Goal: Information Seeking & Learning: Learn about a topic

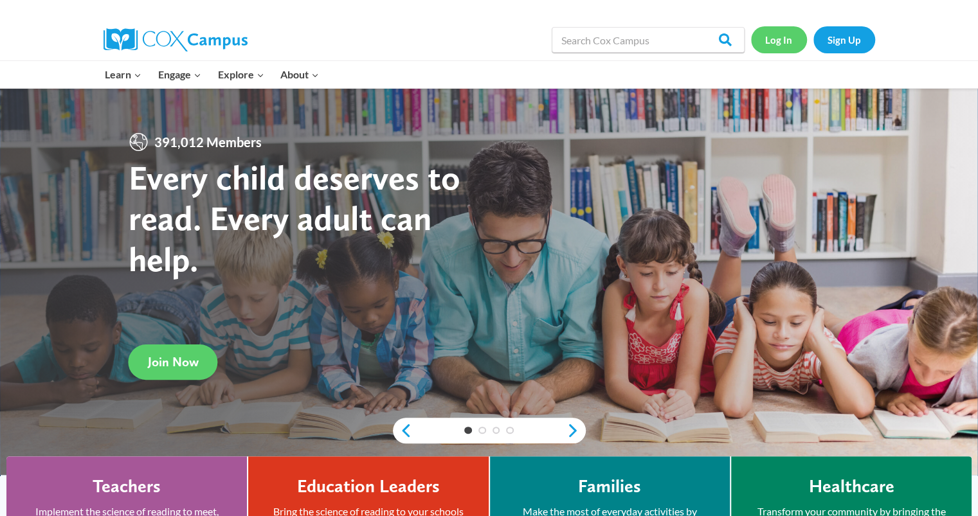
click at [787, 39] on link "Log In" at bounding box center [779, 39] width 56 height 26
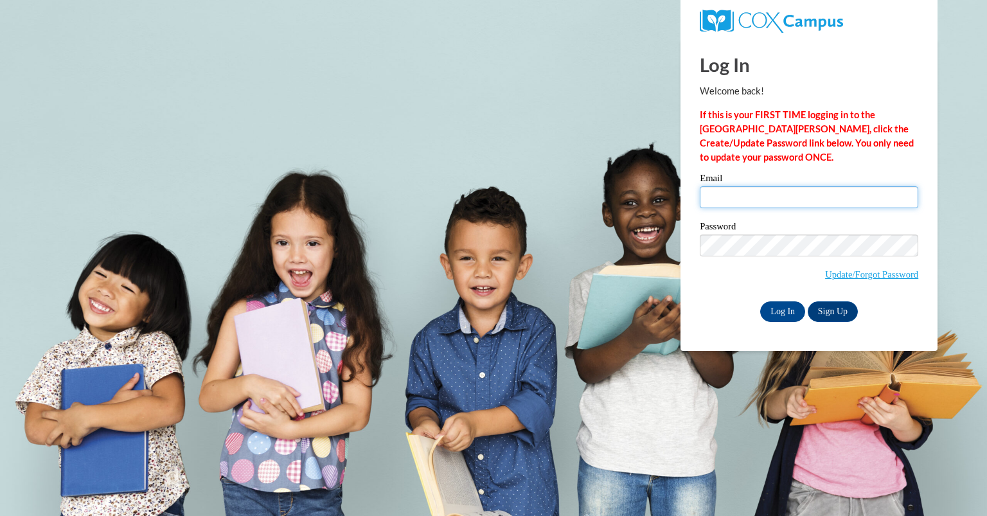
click at [728, 204] on input "Email" at bounding box center [809, 197] width 219 height 22
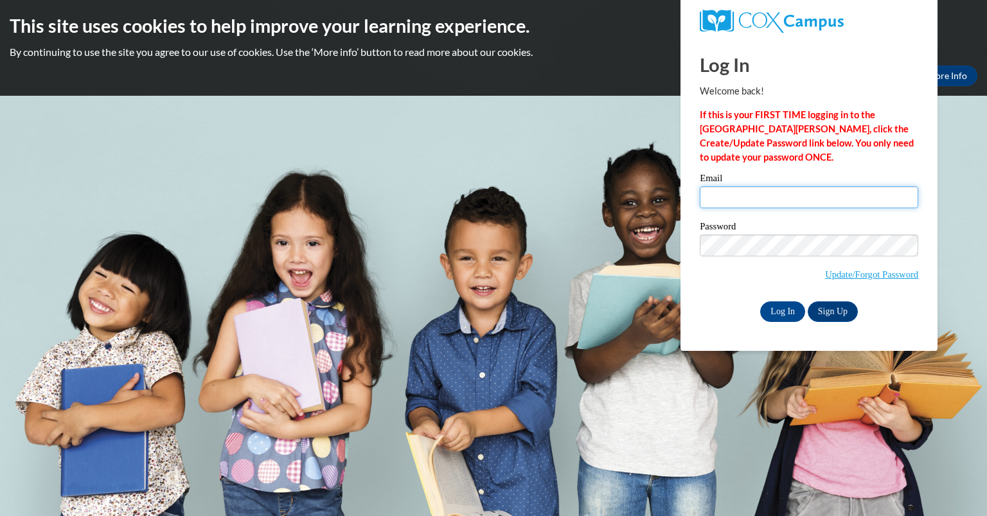
type input "olanderjennife@aasd.k12.wi.us"
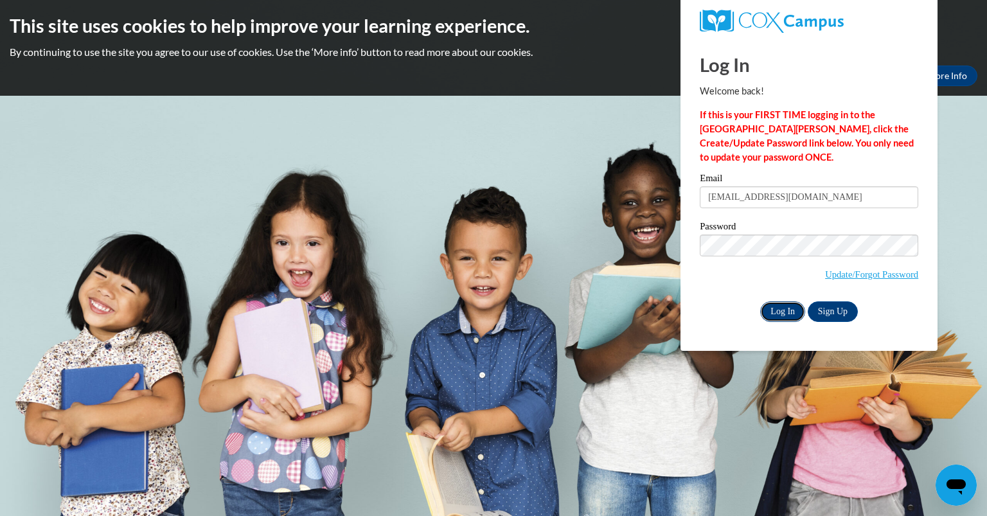
click at [773, 312] on input "Log In" at bounding box center [782, 311] width 45 height 21
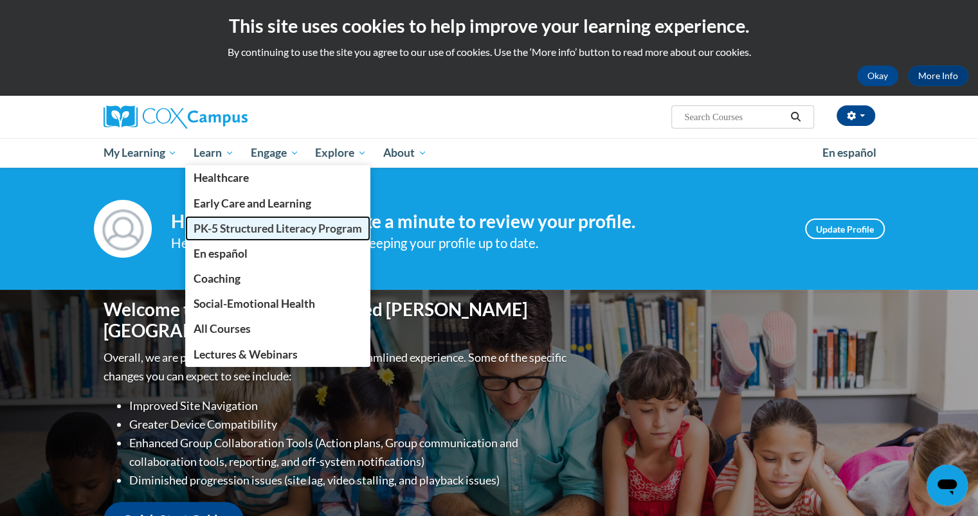
click at [219, 230] on span "PK-5 Structured Literacy Program" at bounding box center [277, 228] width 168 height 13
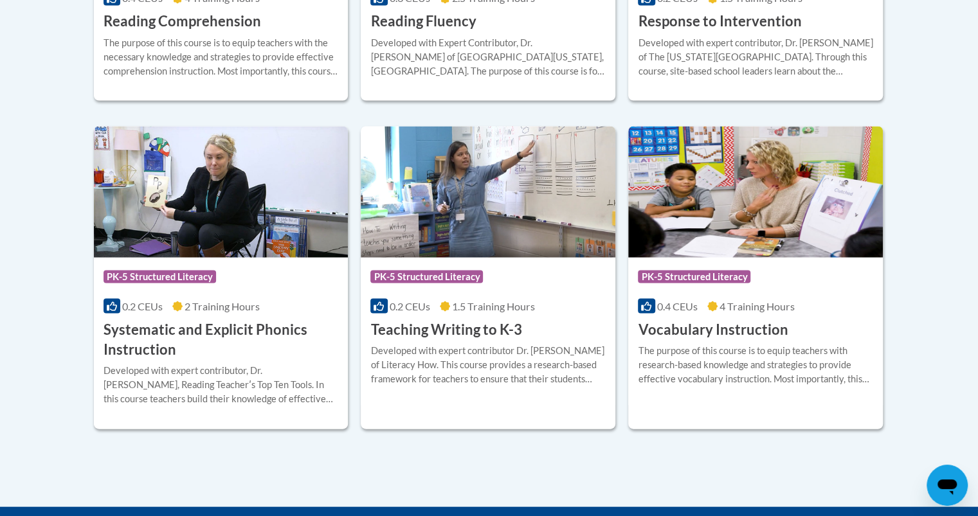
scroll to position [1428, 0]
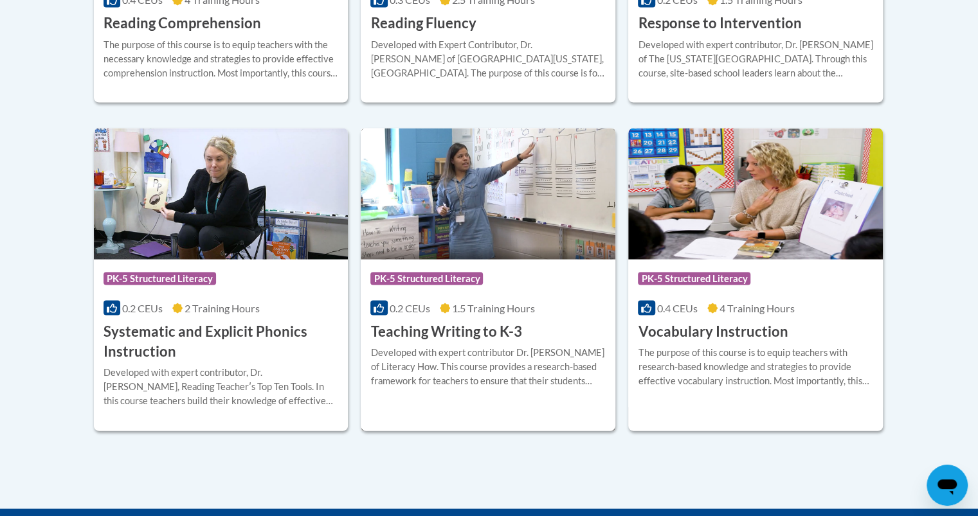
click at [478, 331] on h3 "Teaching Writing to K-3" at bounding box center [445, 331] width 151 height 20
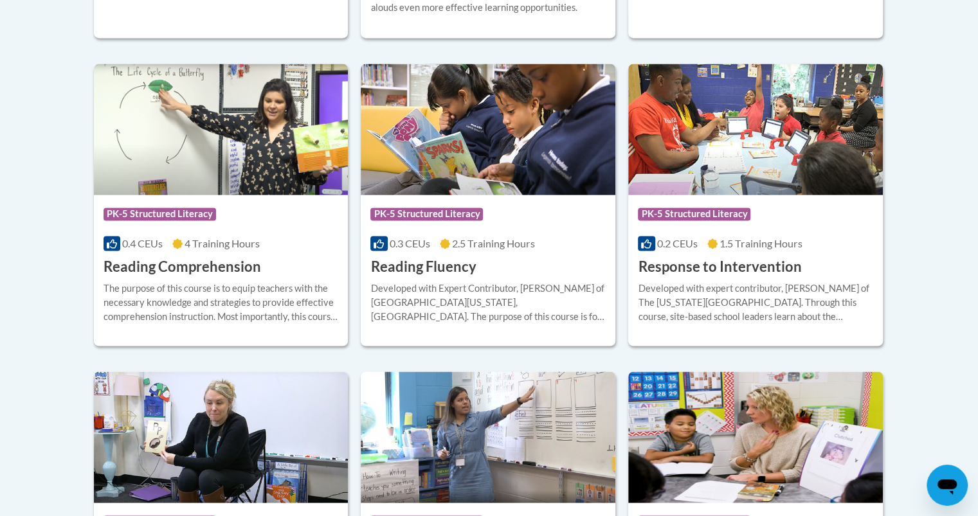
scroll to position [1185, 0]
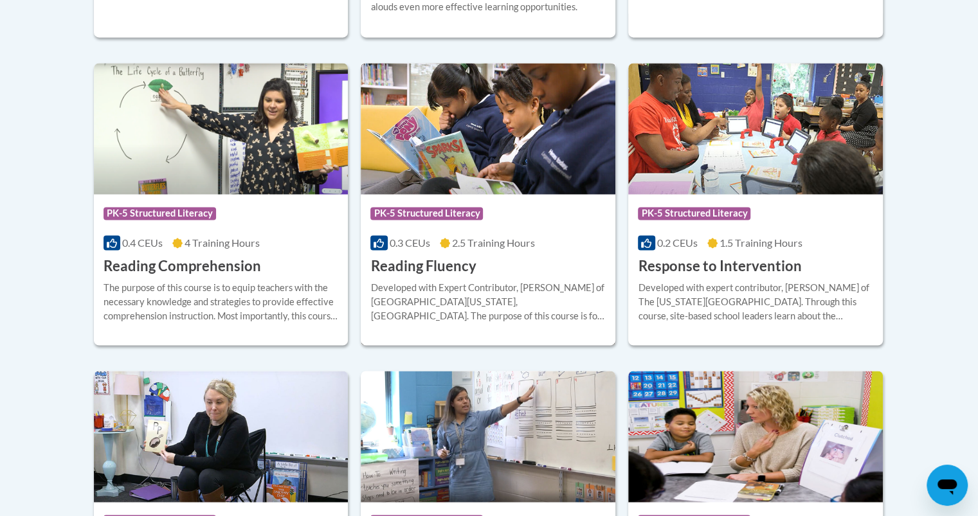
click at [450, 264] on h3 "Reading Fluency" at bounding box center [422, 266] width 105 height 20
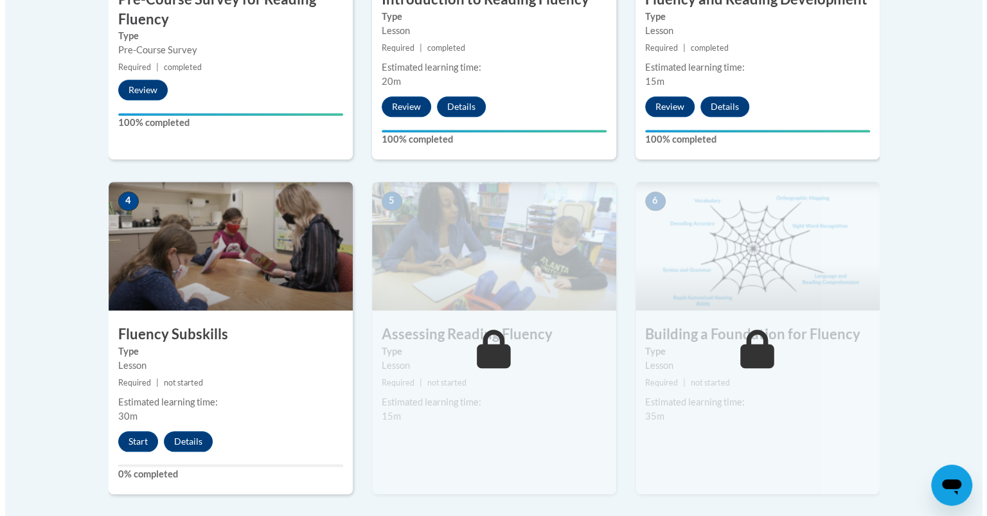
scroll to position [726, 0]
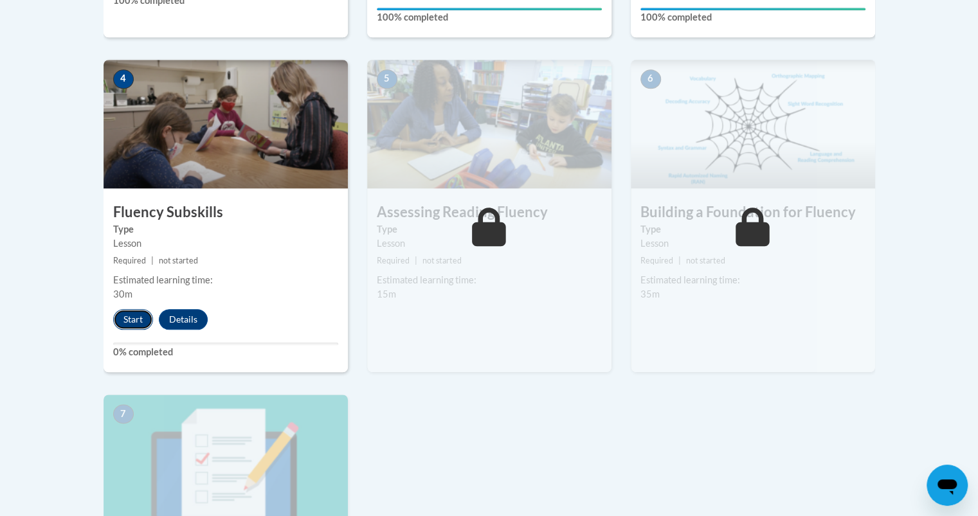
click at [134, 318] on button "Start" at bounding box center [133, 319] width 40 height 21
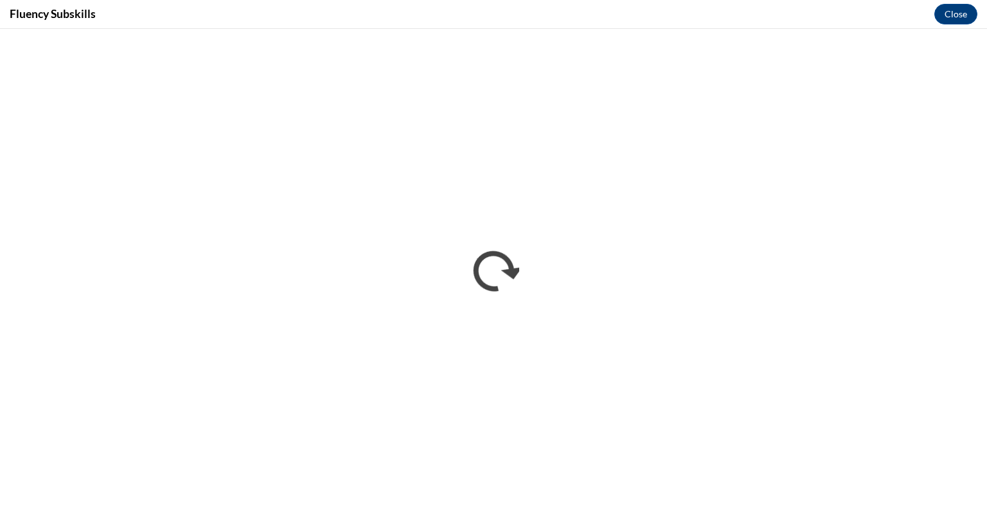
scroll to position [0, 0]
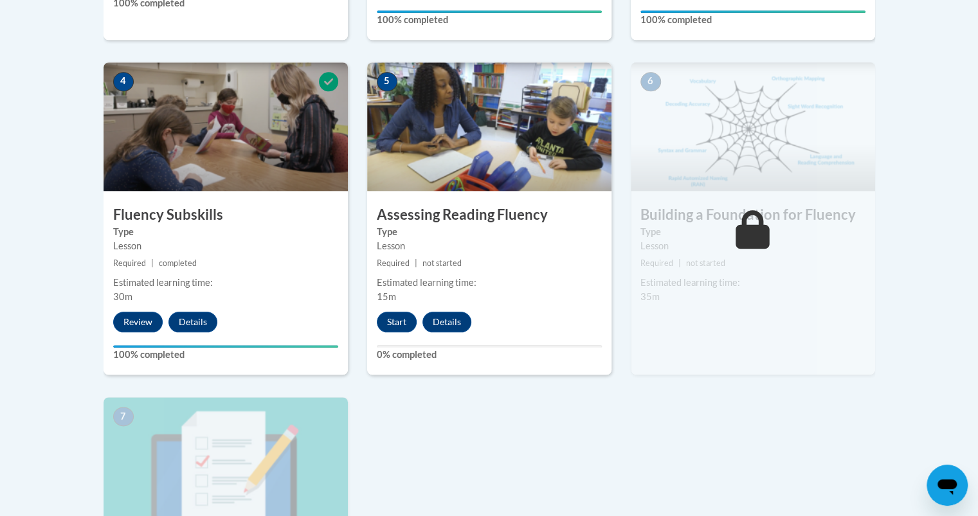
scroll to position [724, 0]
click at [288, 369] on div "4 Fluency Subskills Type Lesson Required | completed Estimated learning time: 3…" at bounding box center [225, 218] width 244 height 312
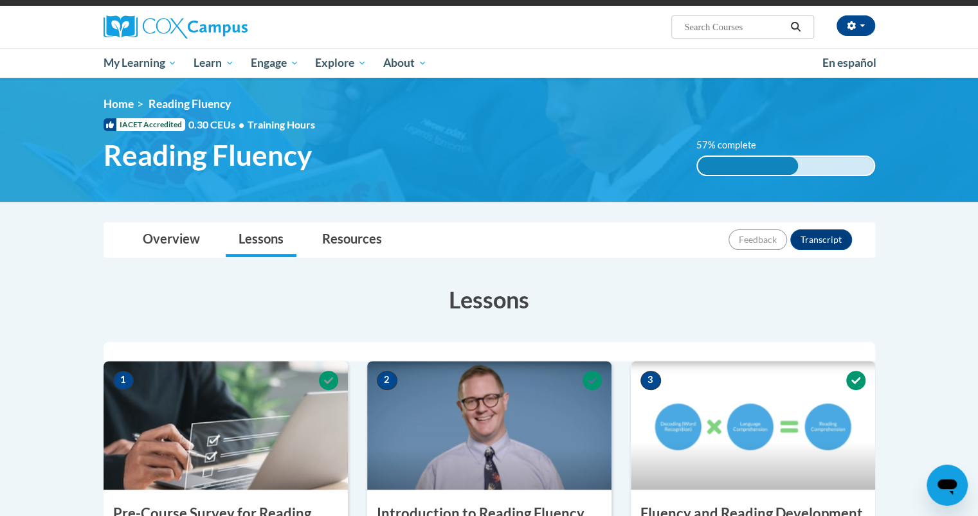
scroll to position [91, 0]
